Goal: Check status: Check status

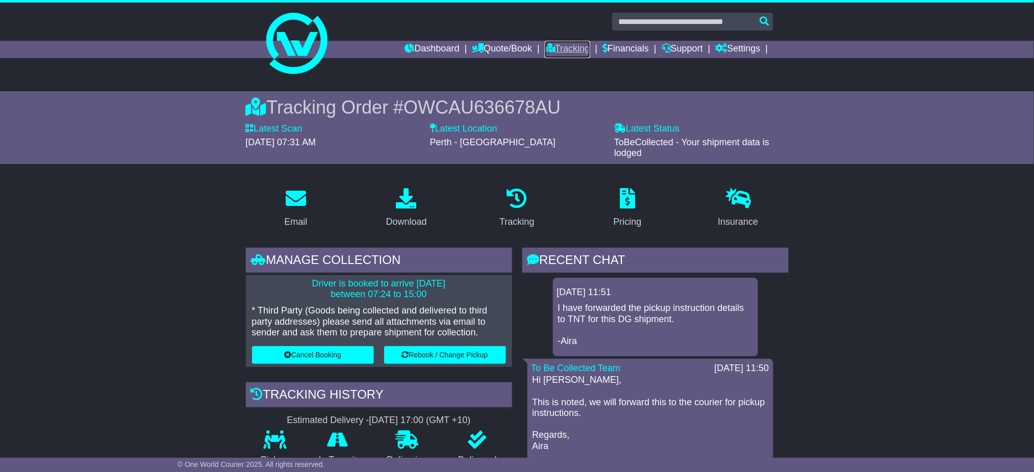
click at [559, 52] on link "Tracking" at bounding box center [567, 49] width 45 height 17
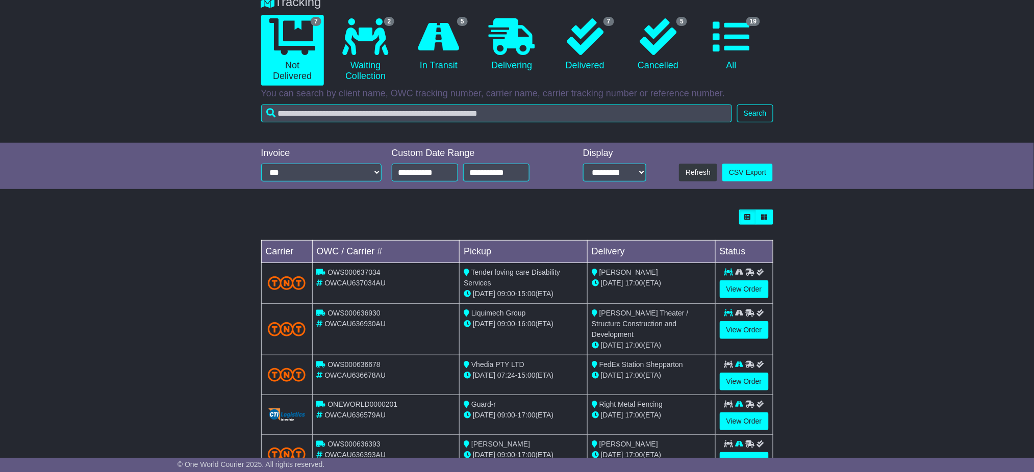
scroll to position [68, 0]
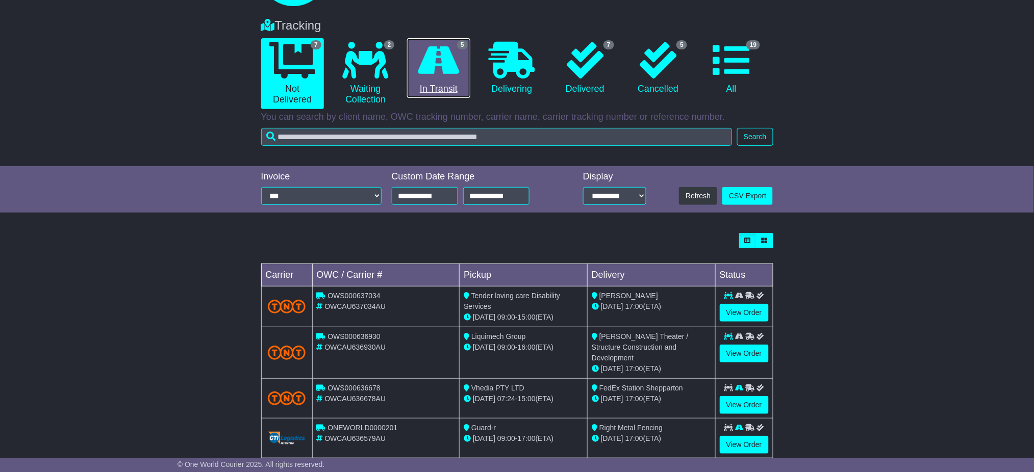
click at [436, 51] on icon at bounding box center [438, 60] width 41 height 37
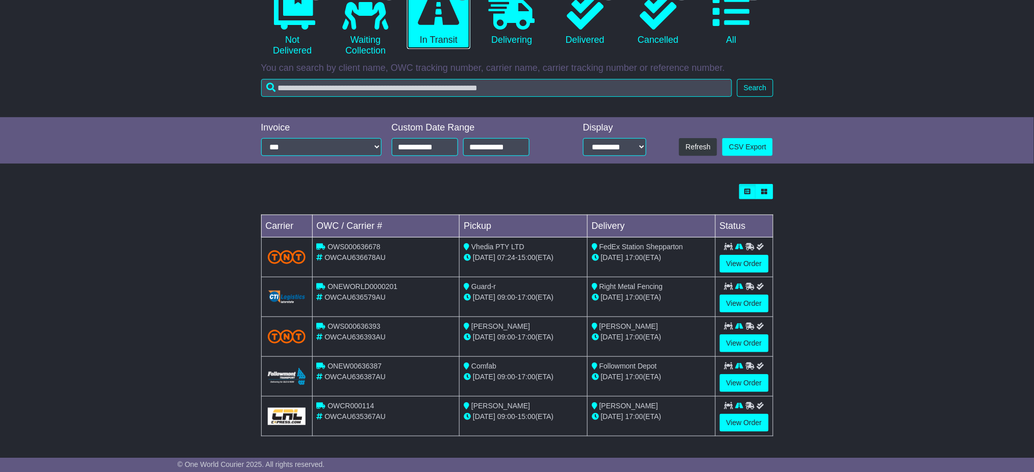
scroll to position [117, 0]
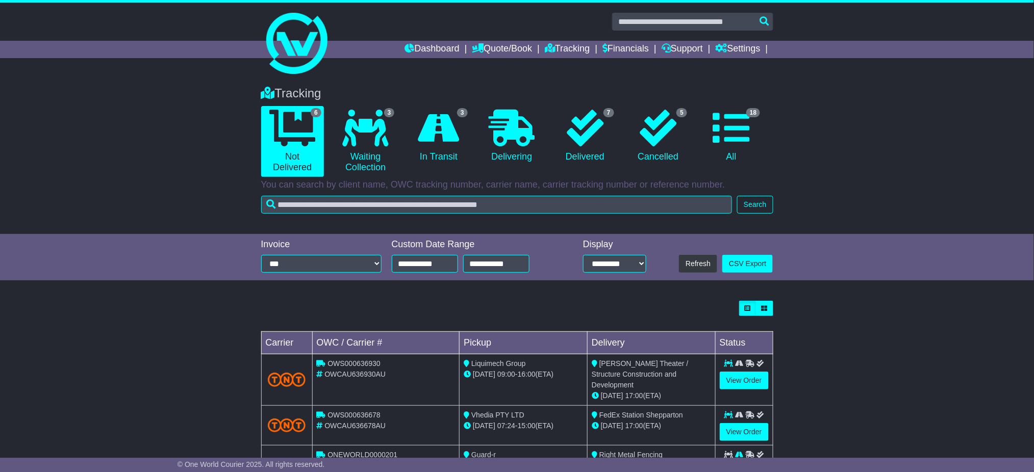
click at [189, 168] on div "Tracking 6 Not Delivered 3 Waiting Collection 3 In Transit 0 Delivering 7" at bounding box center [517, 155] width 1034 height 158
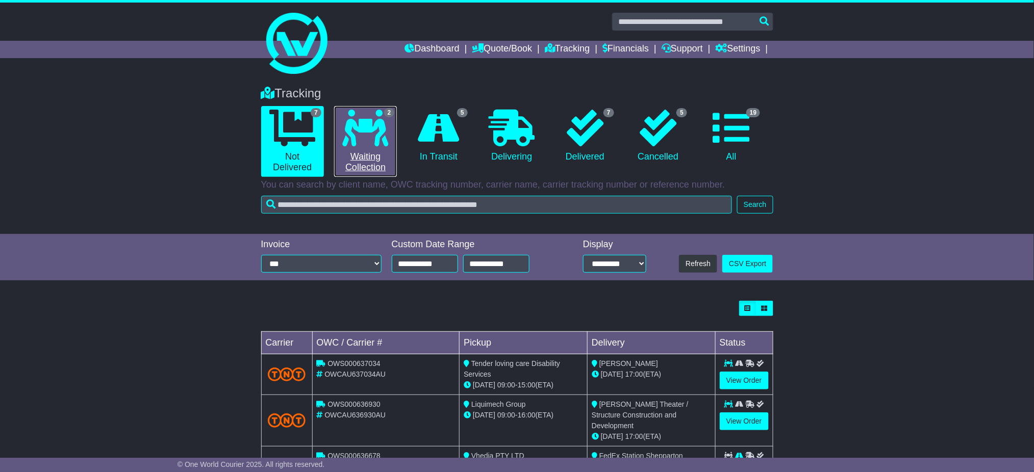
click at [372, 160] on link "2 Waiting Collection" at bounding box center [365, 141] width 63 height 71
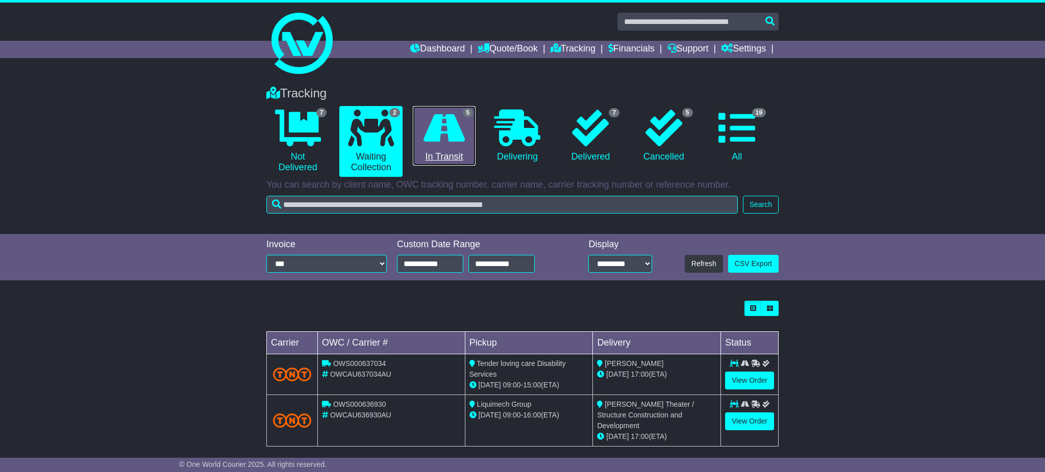
click at [440, 154] on link "5 In Transit" at bounding box center [444, 136] width 63 height 60
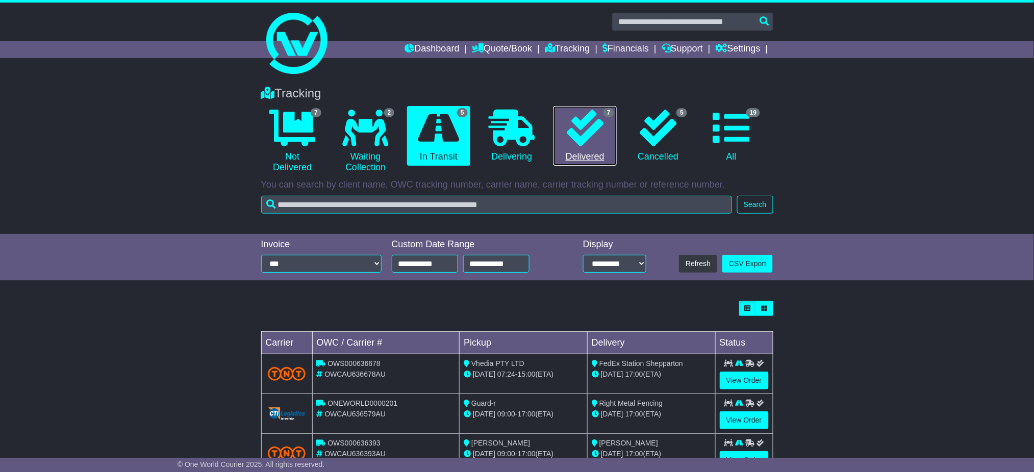
click at [567, 158] on link "7 Delivered" at bounding box center [585, 136] width 63 height 60
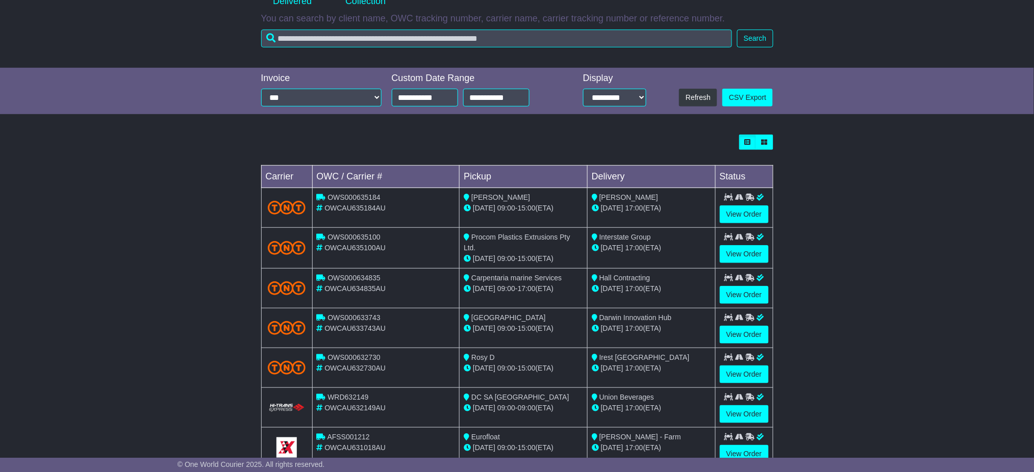
scroll to position [198, 0]
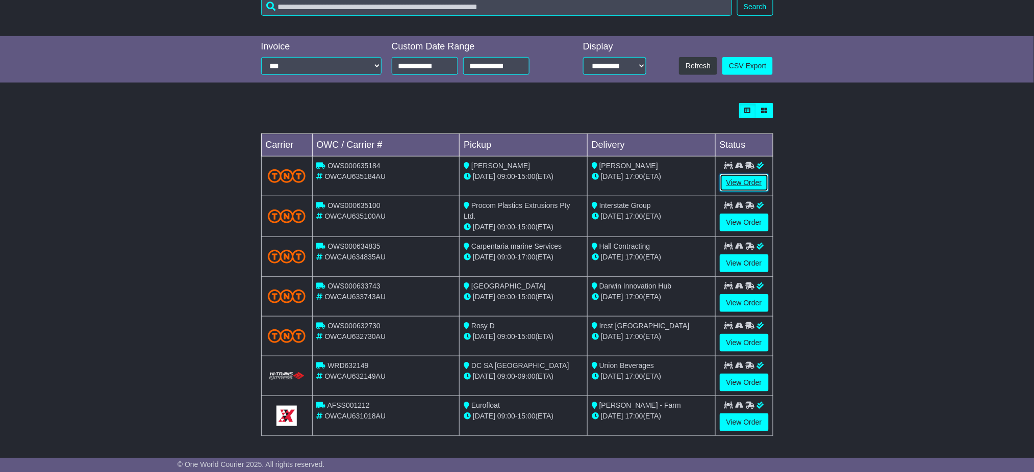
click at [731, 189] on link "View Order" at bounding box center [744, 183] width 49 height 18
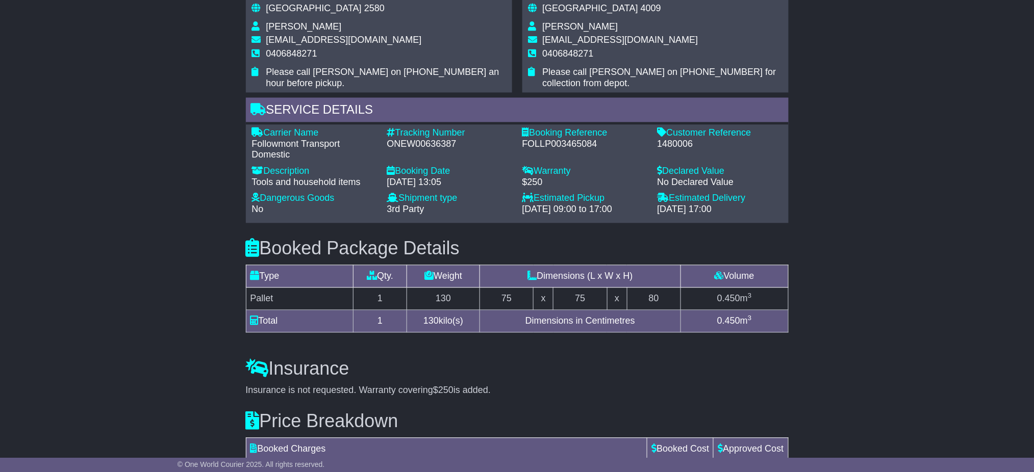
scroll to position [714, 0]
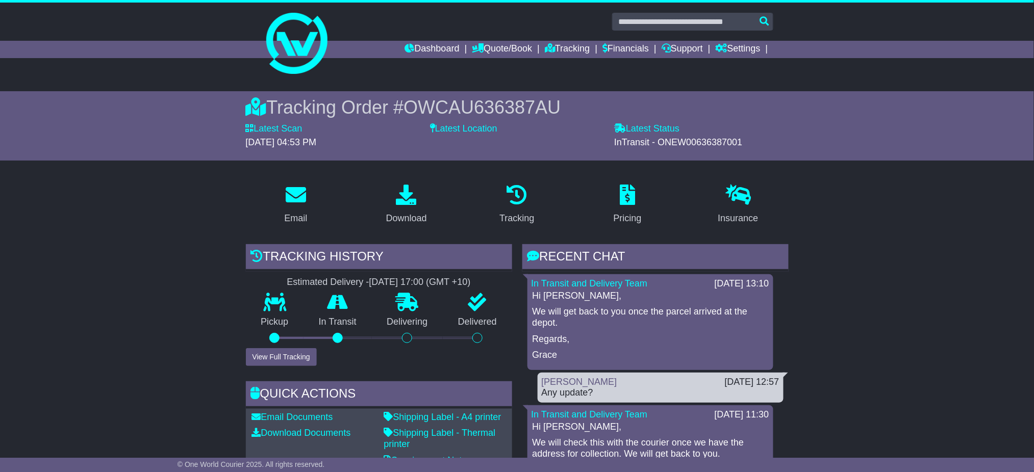
scroll to position [136, 0]
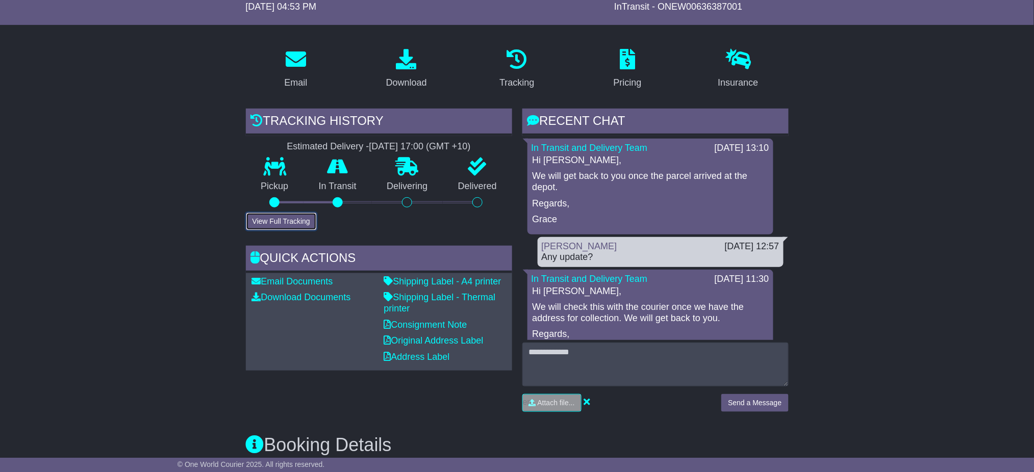
click at [273, 221] on button "View Full Tracking" at bounding box center [281, 222] width 71 height 18
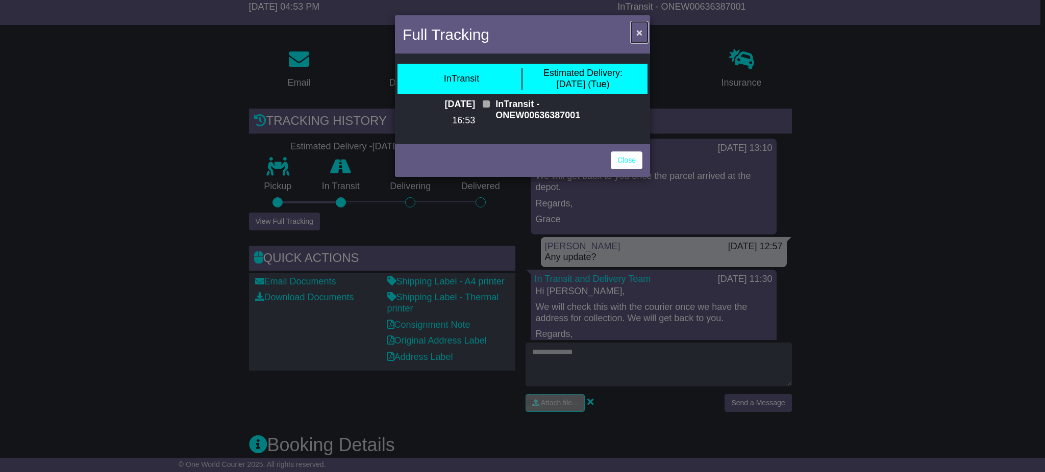
click at [637, 33] on span "×" at bounding box center [639, 33] width 6 height 12
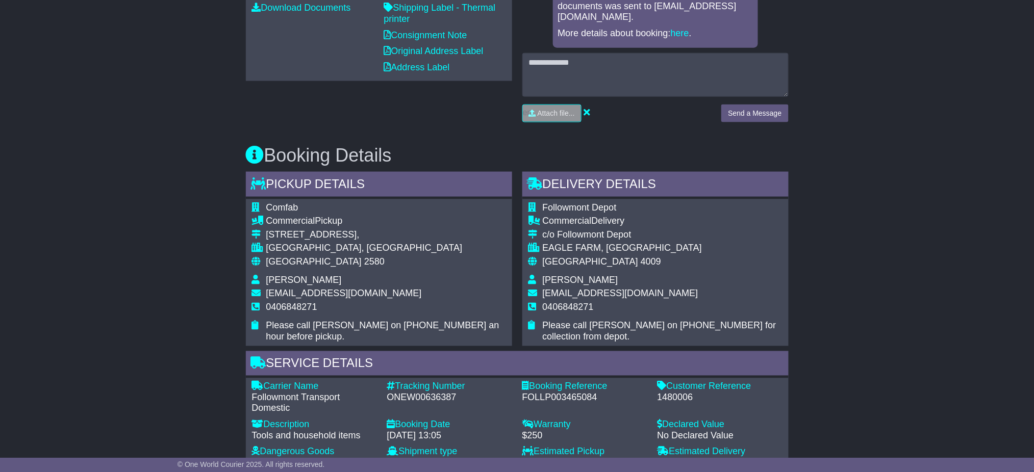
scroll to position [408, 0]
